Goal: Information Seeking & Learning: Learn about a topic

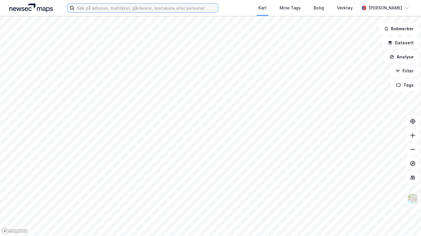
click at [112, 8] on input at bounding box center [146, 8] width 144 height 9
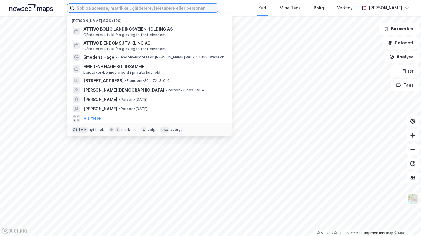
click at [105, 8] on input at bounding box center [146, 8] width 144 height 9
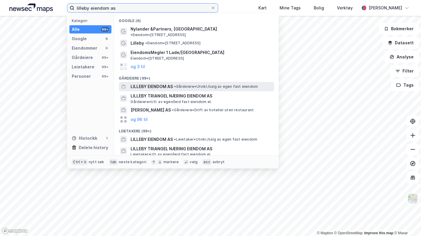
type input "lilleby eiendom as"
click at [164, 83] on span "LILLEBY EIENDOM AS" at bounding box center [152, 86] width 42 height 7
